Goal: Check status

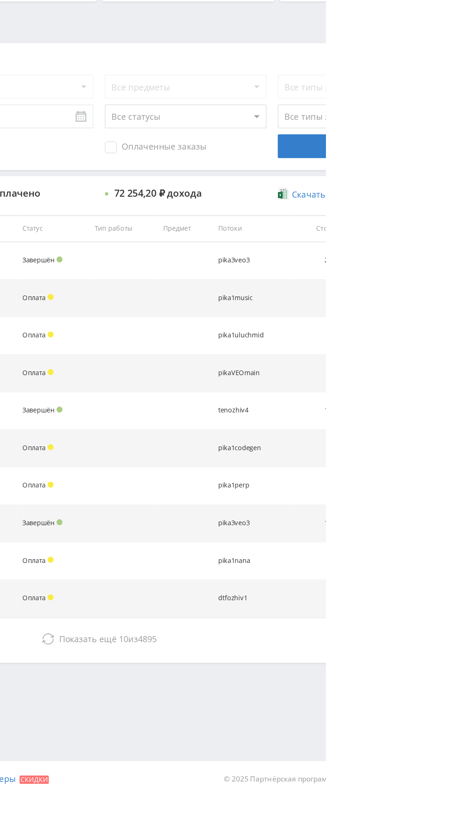
click at [325, 708] on span "4895" at bounding box center [317, 712] width 15 height 9
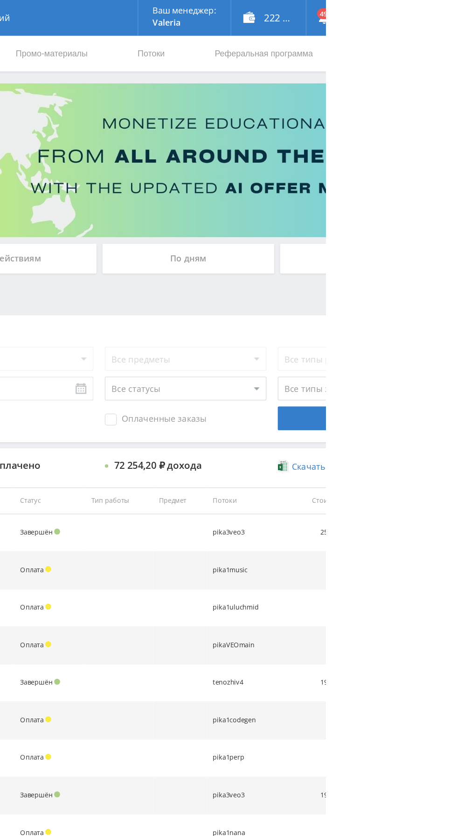
click at [322, 198] on div "По дням" at bounding box center [349, 202] width 134 height 23
click at [0, 0] on input "По дням" at bounding box center [0, 0] width 0 height 0
click at [321, 208] on div "По дням" at bounding box center [349, 202] width 134 height 23
click at [0, 0] on input "По дням" at bounding box center [0, 0] width 0 height 0
